Goal: Task Accomplishment & Management: Use online tool/utility

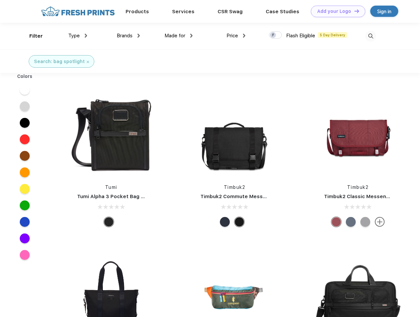
click at [336, 11] on link "Add your Logo Design Tool" at bounding box center [338, 12] width 54 height 12
click at [0, 0] on div "Design Tool" at bounding box center [0, 0] width 0 height 0
click at [354, 11] on link "Add your Logo Design Tool" at bounding box center [338, 12] width 54 height 12
click at [32, 36] on div "Filter" at bounding box center [36, 36] width 14 height 8
click at [78, 36] on span "Type" at bounding box center [74, 36] width 12 height 6
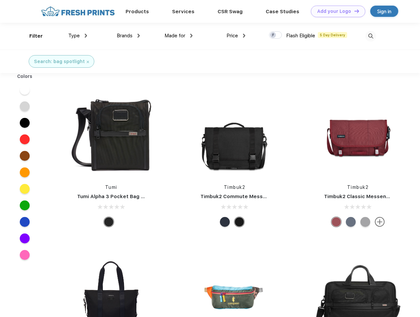
click at [128, 36] on span "Brands" at bounding box center [125, 36] width 16 height 6
click at [179, 36] on span "Made for" at bounding box center [175, 36] width 21 height 6
click at [236, 36] on span "Price" at bounding box center [233, 36] width 12 height 6
click at [276, 35] on div at bounding box center [275, 34] width 13 height 7
click at [273, 35] on input "checkbox" at bounding box center [271, 33] width 4 height 4
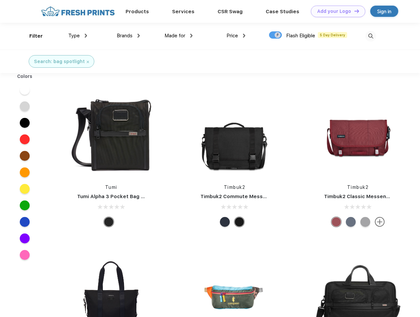
click at [371, 36] on img at bounding box center [371, 36] width 11 height 11
